Goal: Task Accomplishment & Management: Manage account settings

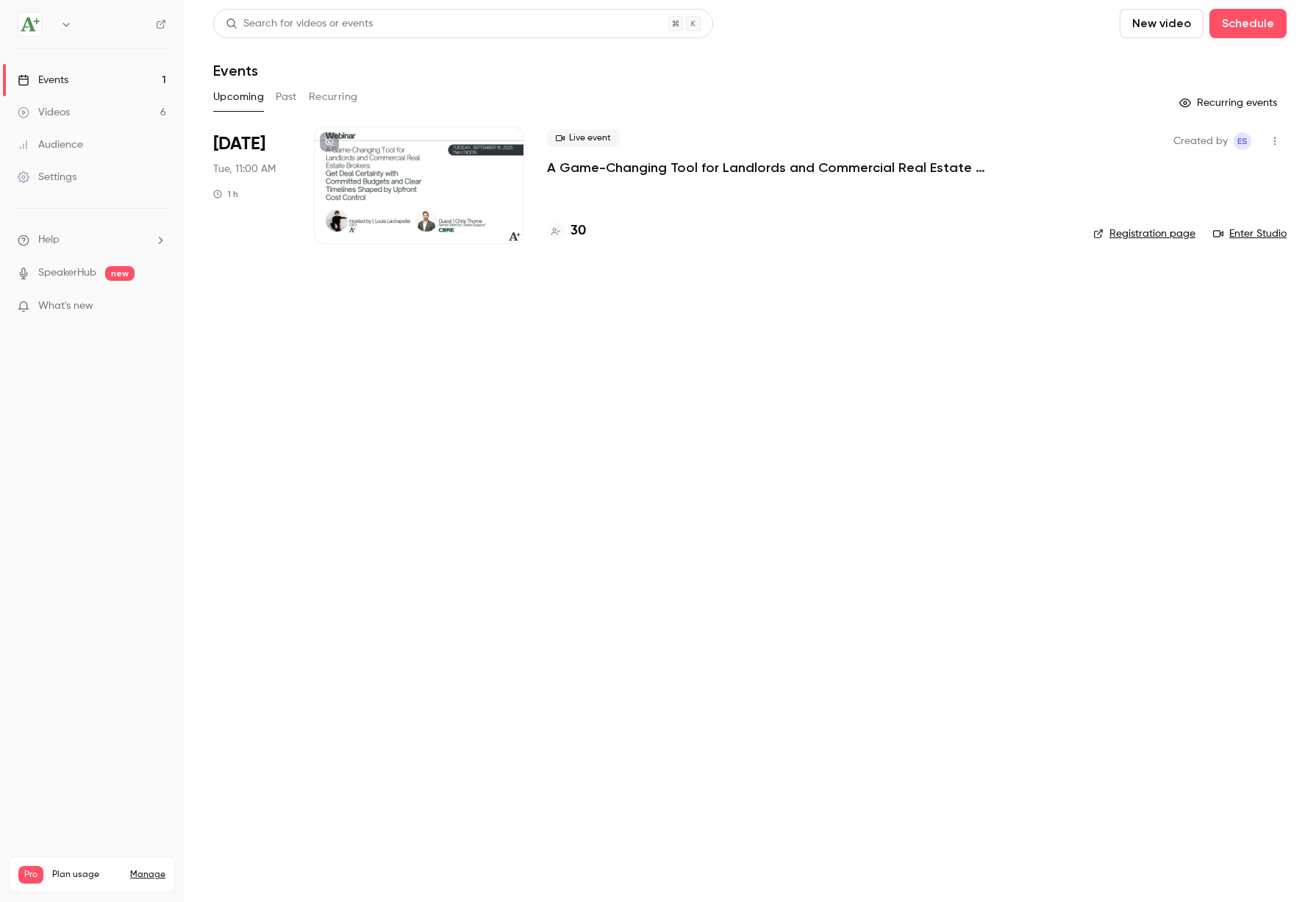
click at [597, 165] on p "A Game-Changing Tool for Landlords and Commercial Real Estate Brokers: Get Deal…" at bounding box center [767, 167] width 441 height 17
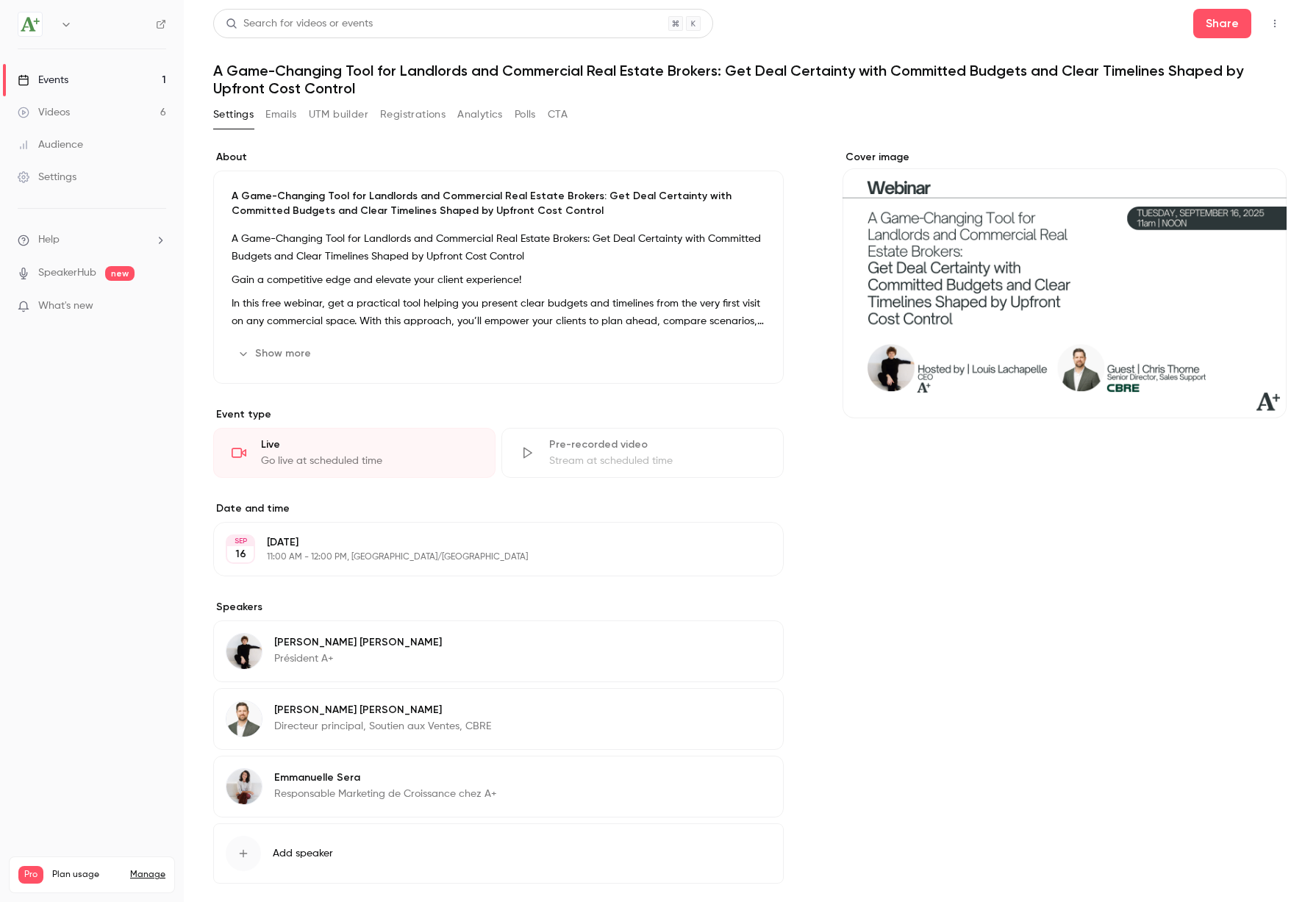
scroll to position [0, 1]
click at [411, 116] on button "Registrations" at bounding box center [412, 115] width 65 height 24
